Goal: Contribute content

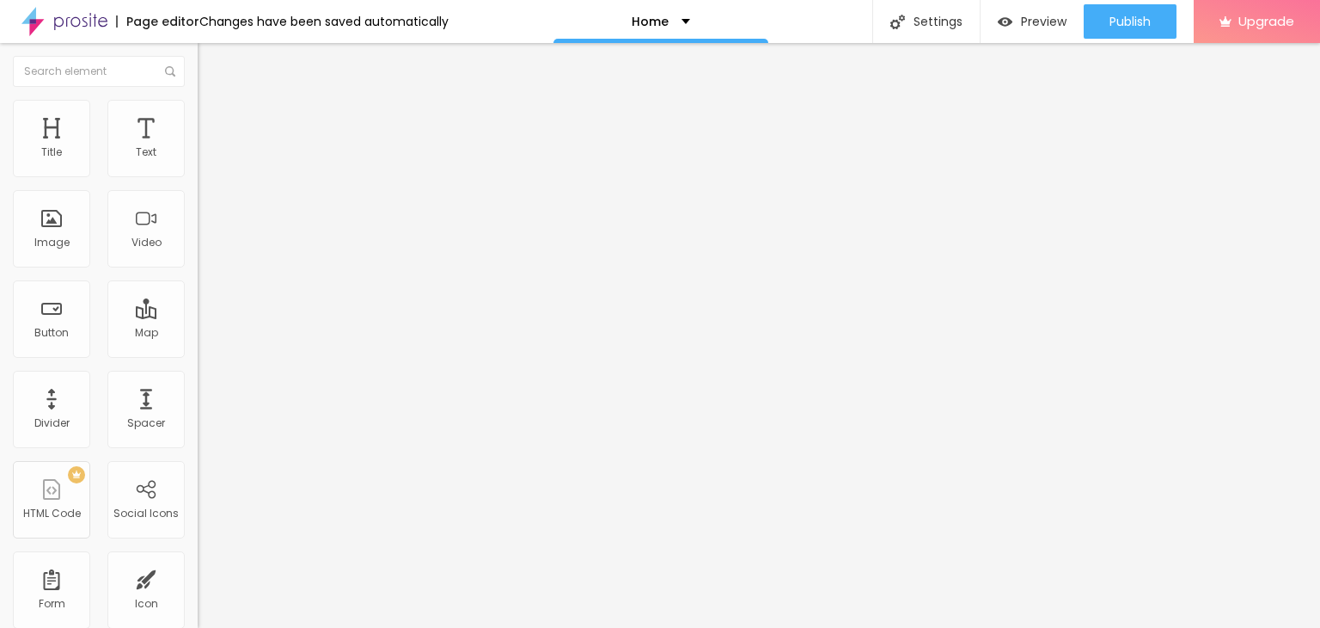
click at [198, 162] on input "Click me" at bounding box center [301, 152] width 206 height 17
paste input "Whatsapp 📞 :- 7208964547"
type input "Whatsapp 📞 :- 7208964547"
click at [198, 148] on span "Add image" at bounding box center [233, 140] width 70 height 15
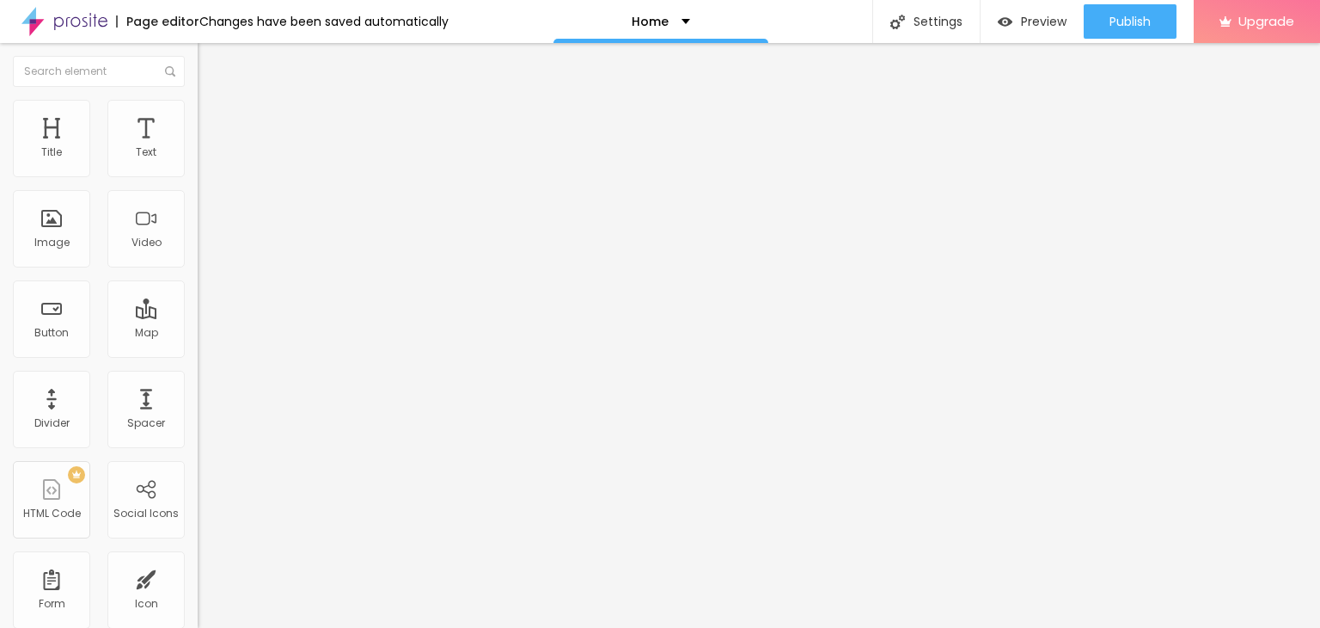
click at [198, 354] on input "https://" at bounding box center [301, 345] width 206 height 17
paste input "sexyhezal.in/"
type input "[URL][DOMAIN_NAME]"
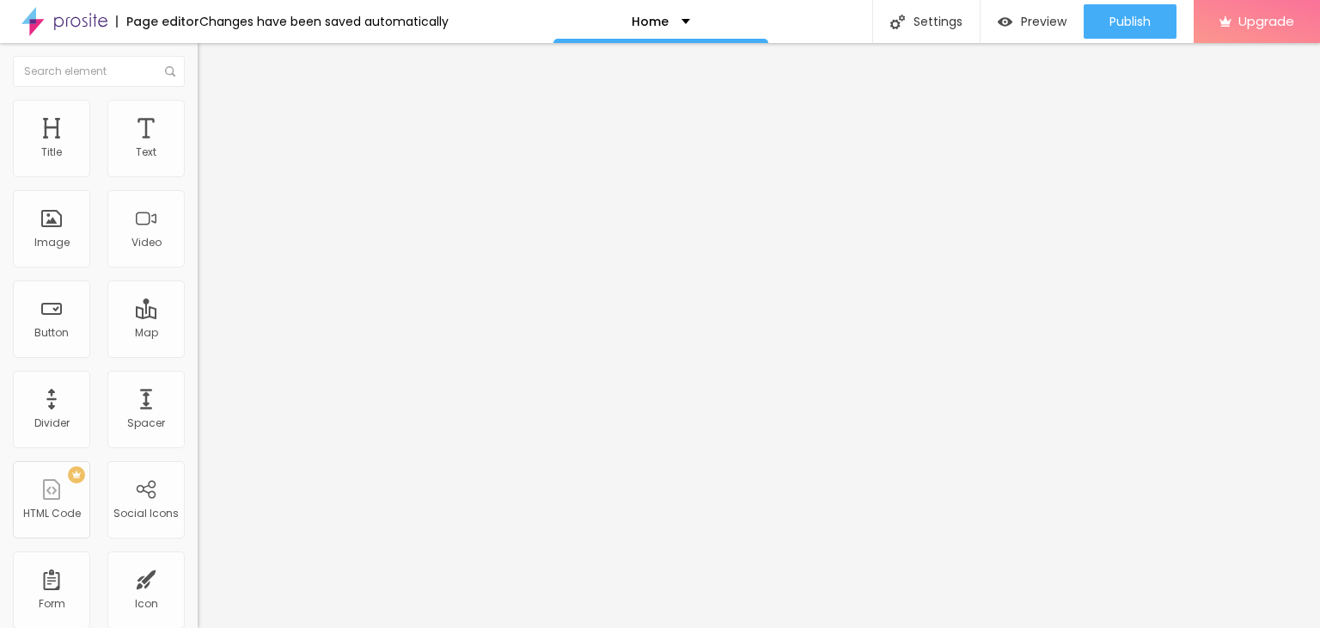
click at [198, 382] on div "Open in new tab" at bounding box center [297, 380] width 198 height 9
click at [198, 148] on span "Change image" at bounding box center [244, 140] width 92 height 15
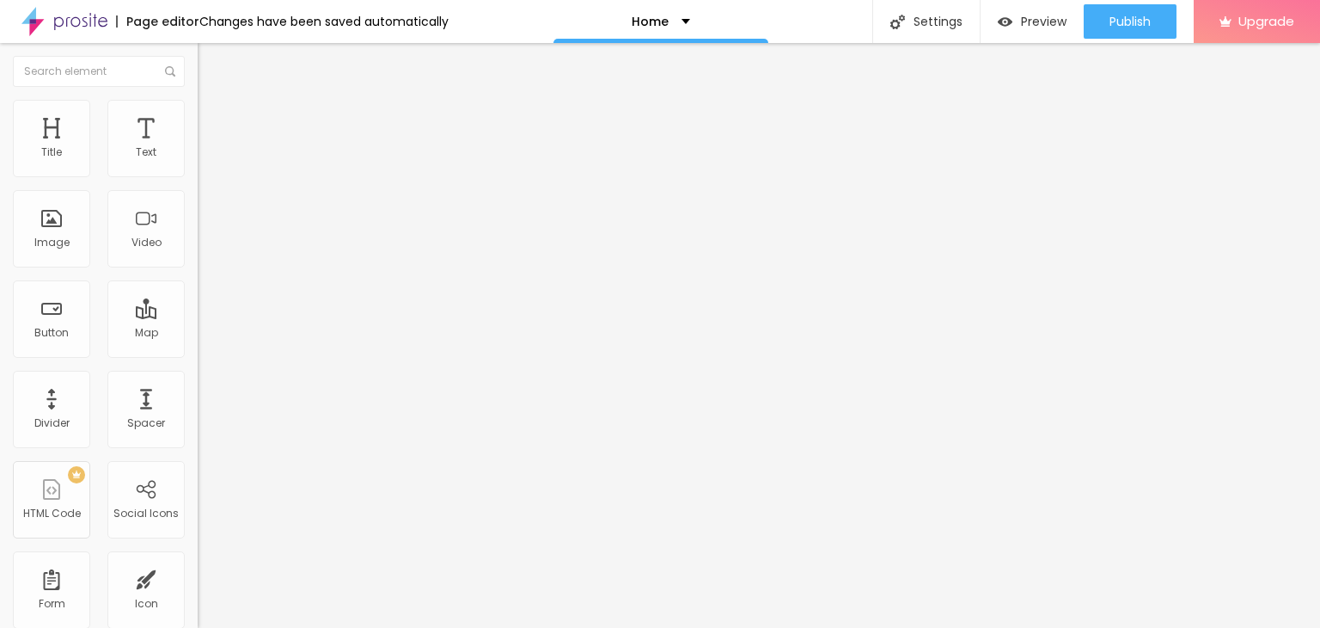
click at [62, 21] on img at bounding box center [64, 21] width 86 height 43
click at [198, 352] on input "https://" at bounding box center [301, 343] width 206 height 17
type input "[URL][DOMAIN_NAME]"
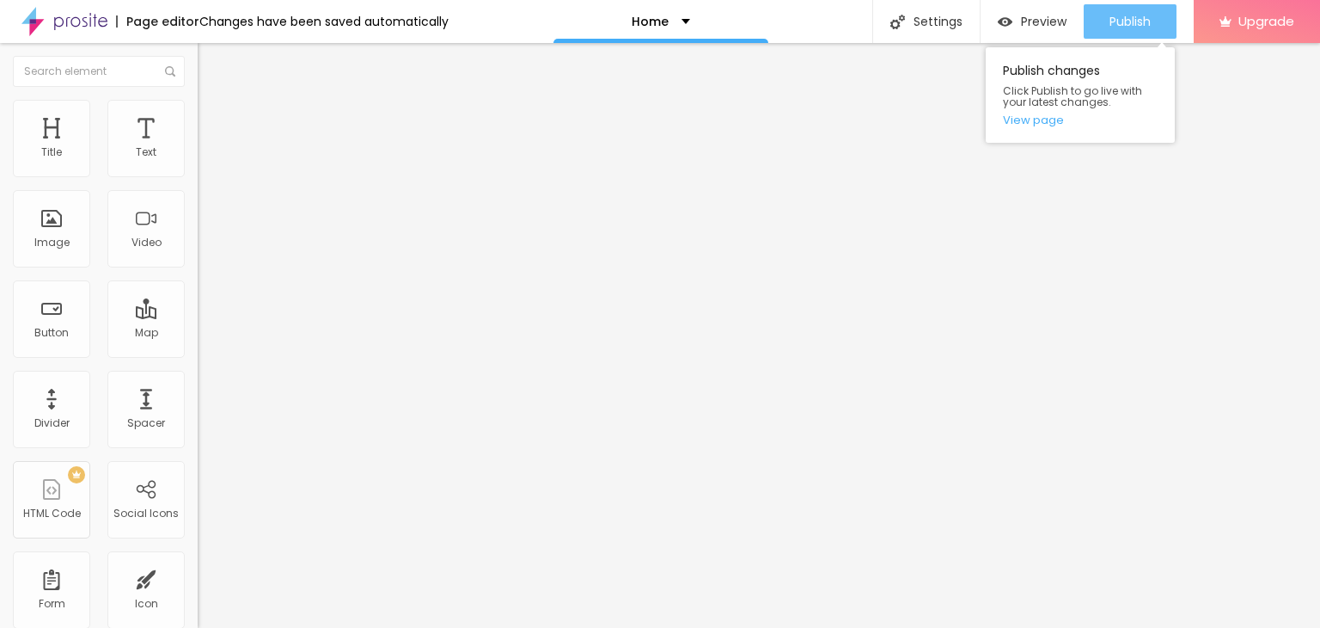
click at [1086, 12] on button "Publish" at bounding box center [1130, 21] width 93 height 34
click at [1118, 20] on span "Publish" at bounding box center [1130, 22] width 41 height 14
